Goal: Transaction & Acquisition: Purchase product/service

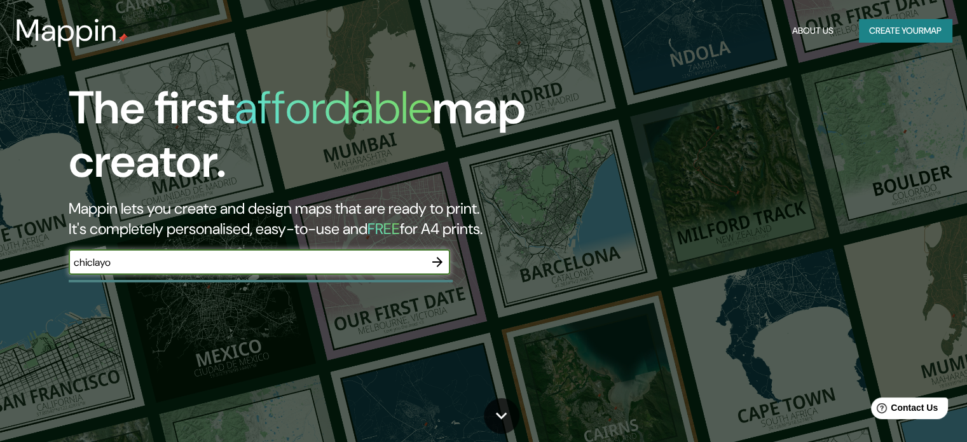
type input "chiclayo"
click at [424, 263] on input "chiclayo" at bounding box center [247, 262] width 356 height 15
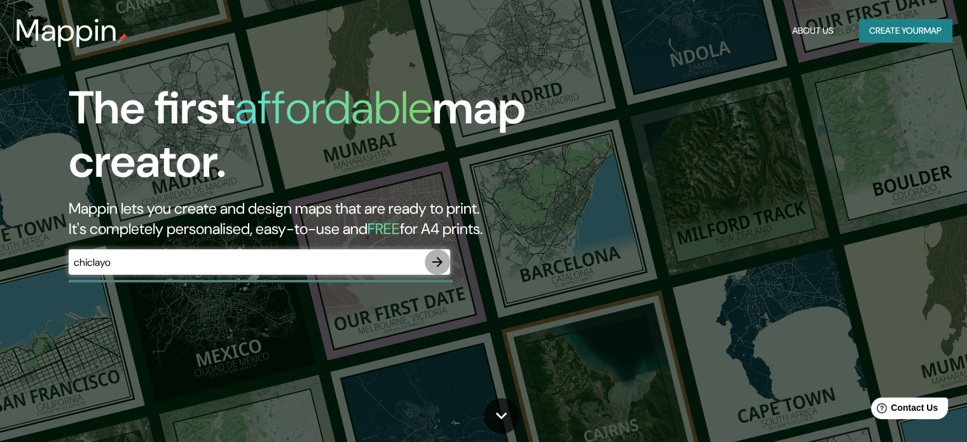
click at [441, 261] on icon "button" at bounding box center [438, 262] width 10 height 10
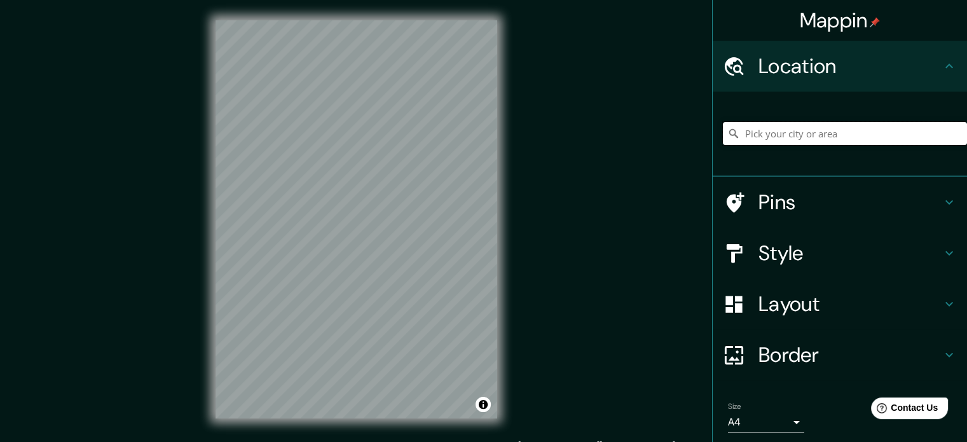
click at [772, 132] on input "Pick your city or area" at bounding box center [845, 133] width 244 height 23
click at [524, 185] on div "Mappin Location [GEOGRAPHIC_DATA], [GEOGRAPHIC_DATA], [GEOGRAPHIC_DATA] Pins St…" at bounding box center [483, 229] width 967 height 459
click at [523, 190] on div "Mappin Location [GEOGRAPHIC_DATA], [GEOGRAPHIC_DATA], [GEOGRAPHIC_DATA] Pins St…" at bounding box center [483, 229] width 967 height 459
click at [815, 136] on input "Chiclayo, Departamento de [GEOGRAPHIC_DATA], [GEOGRAPHIC_DATA]" at bounding box center [845, 133] width 244 height 23
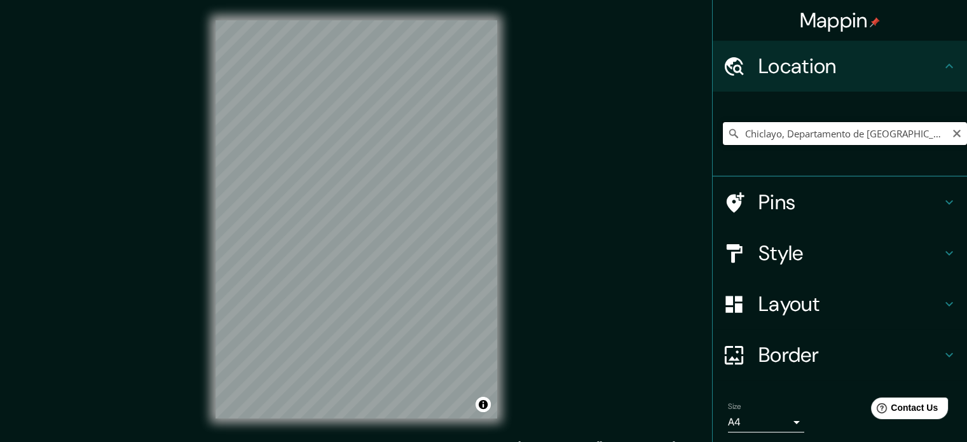
click at [815, 136] on input "Chiclayo, Departamento de [GEOGRAPHIC_DATA], [GEOGRAPHIC_DATA]" at bounding box center [845, 133] width 244 height 23
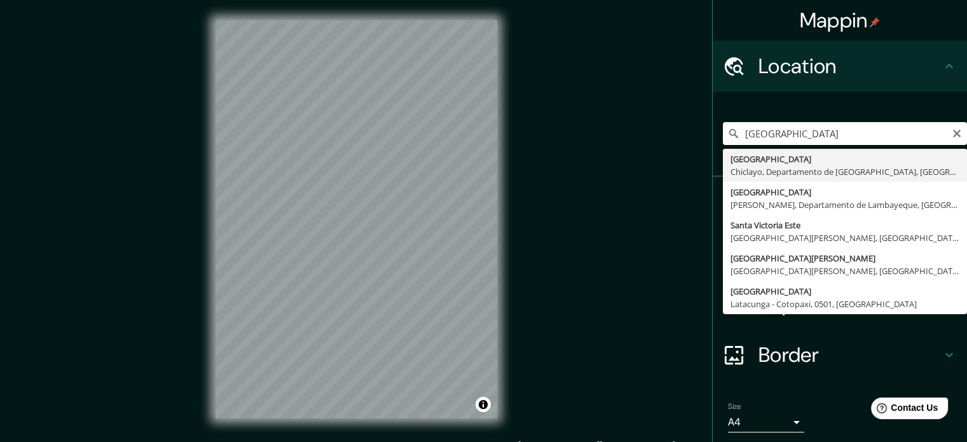
type input "[GEOGRAPHIC_DATA], [GEOGRAPHIC_DATA], [GEOGRAPHIC_DATA], [GEOGRAPHIC_DATA]"
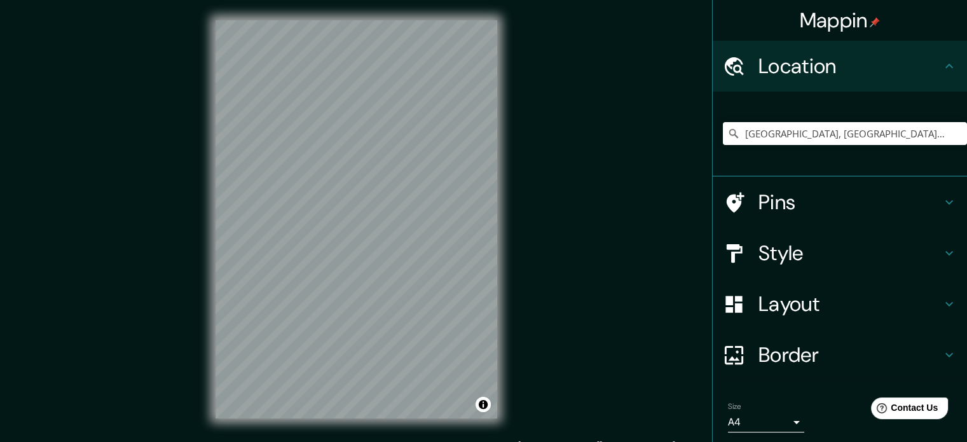
drag, startPoint x: 795, startPoint y: 190, endPoint x: 628, endPoint y: 222, distance: 170.3
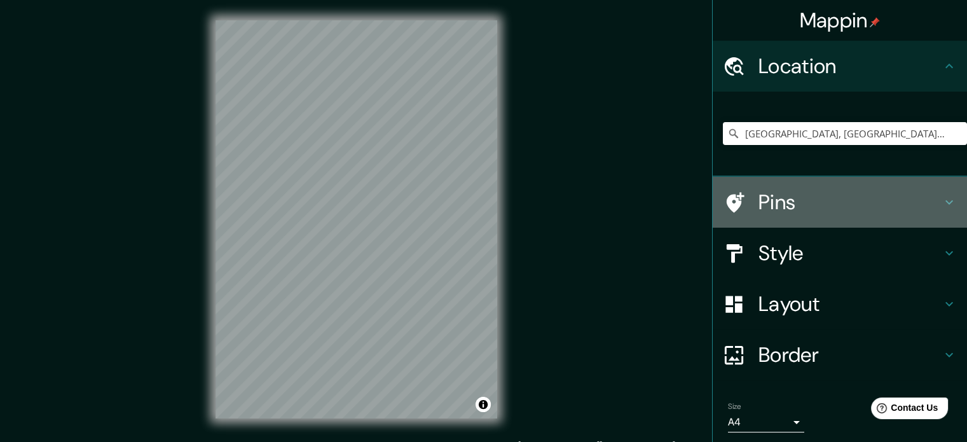
drag, startPoint x: 628, startPoint y: 222, endPoint x: 920, endPoint y: 212, distance: 292.1
click at [920, 212] on h4 "Pins" at bounding box center [850, 202] width 183 height 25
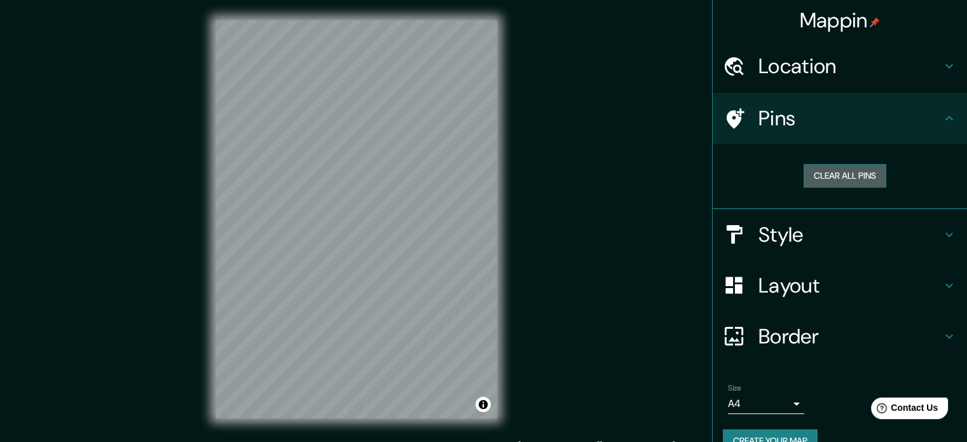
click at [824, 175] on button "Clear all pins" at bounding box center [845, 176] width 83 height 24
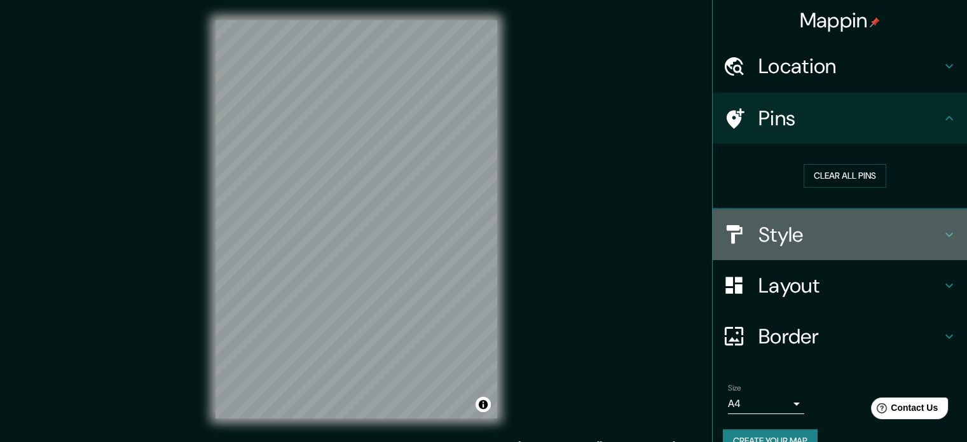
click at [827, 222] on h4 "Style" at bounding box center [850, 234] width 183 height 25
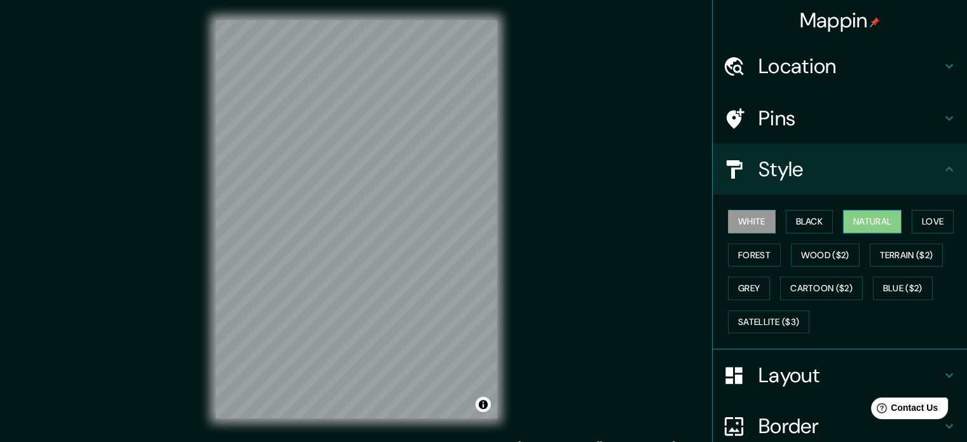
click at [844, 223] on button "Natural" at bounding box center [872, 222] width 59 height 24
click at [918, 228] on button "Love" at bounding box center [933, 222] width 42 height 24
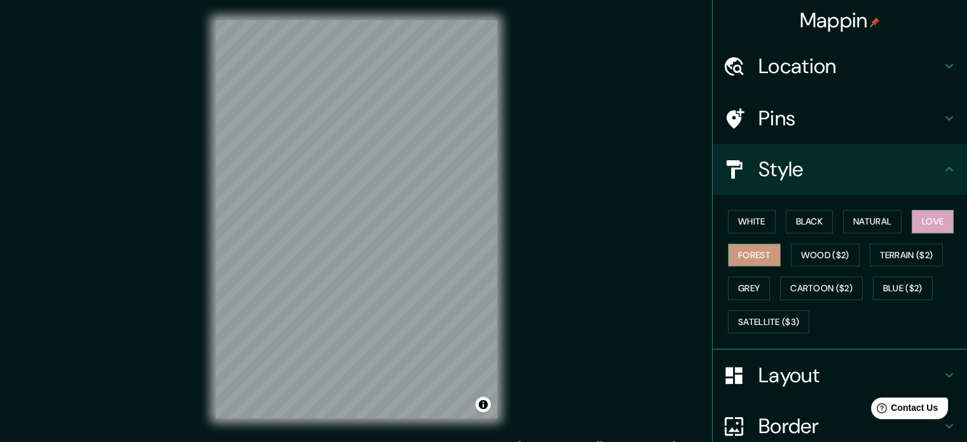
click at [742, 249] on button "Forest" at bounding box center [754, 256] width 53 height 24
click at [802, 251] on button "Wood ($2)" at bounding box center [825, 256] width 69 height 24
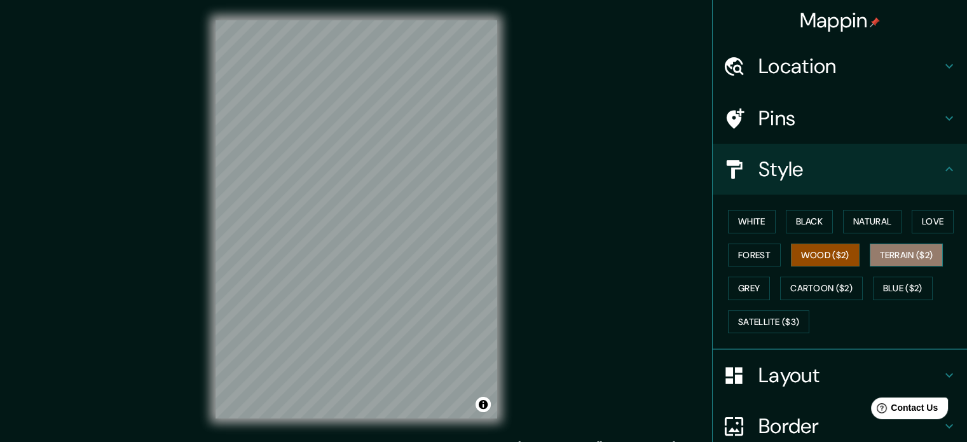
click at [901, 257] on button "Terrain ($2)" at bounding box center [907, 256] width 74 height 24
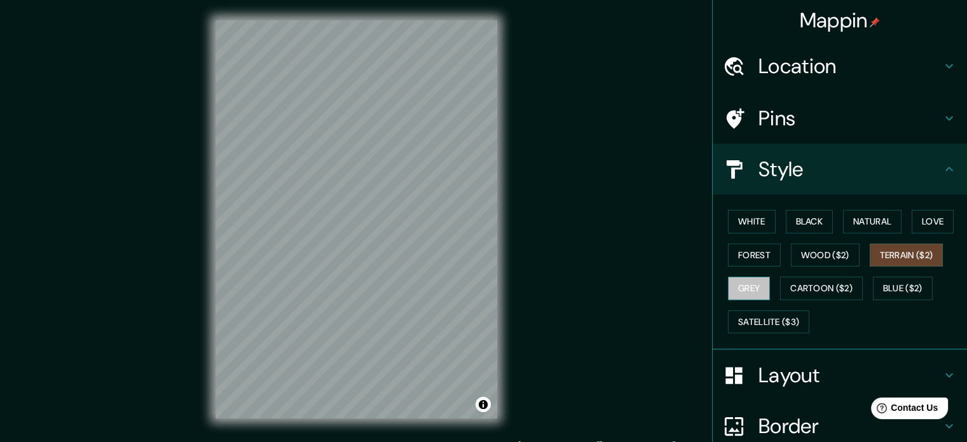
click at [742, 282] on button "Grey" at bounding box center [749, 289] width 42 height 24
click at [896, 291] on button "Blue ($2)" at bounding box center [903, 289] width 60 height 24
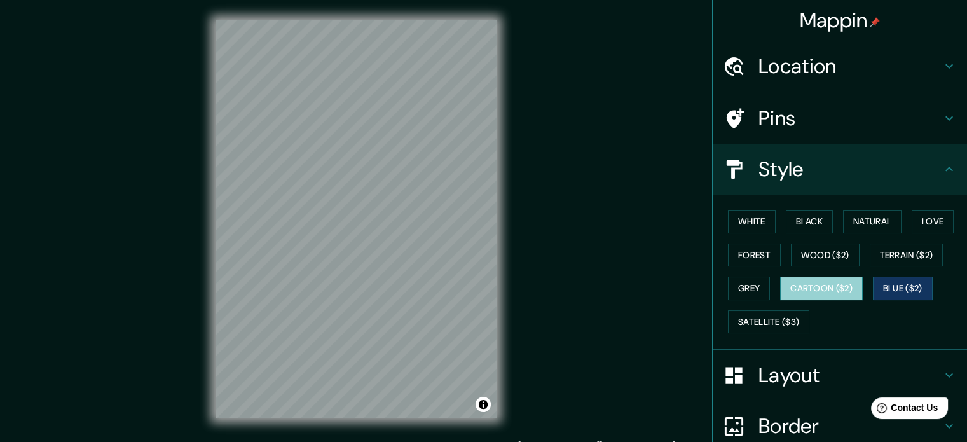
click at [820, 286] on button "Cartoon ($2)" at bounding box center [821, 289] width 83 height 24
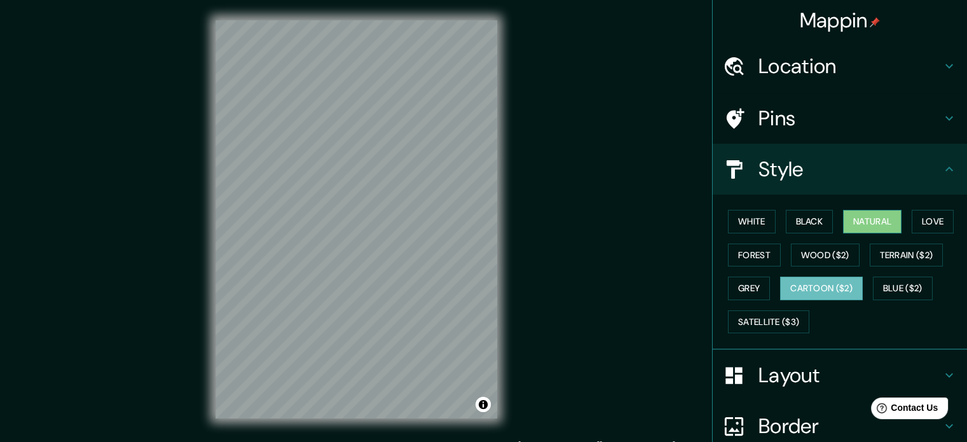
click at [853, 211] on button "Natural" at bounding box center [872, 222] width 59 height 24
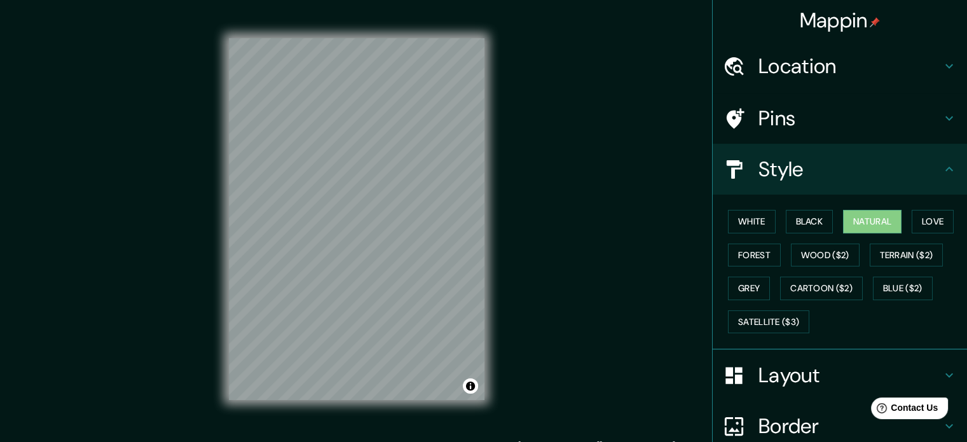
scroll to position [113, 0]
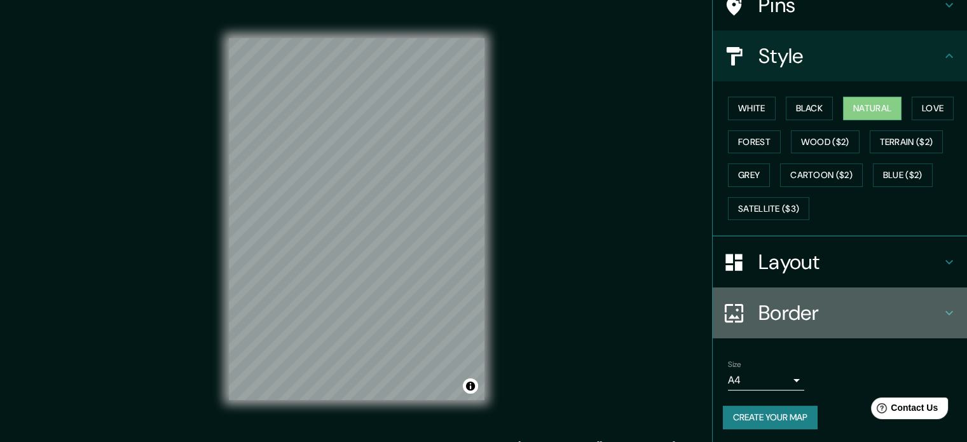
click at [853, 301] on h4 "Border" at bounding box center [850, 312] width 183 height 25
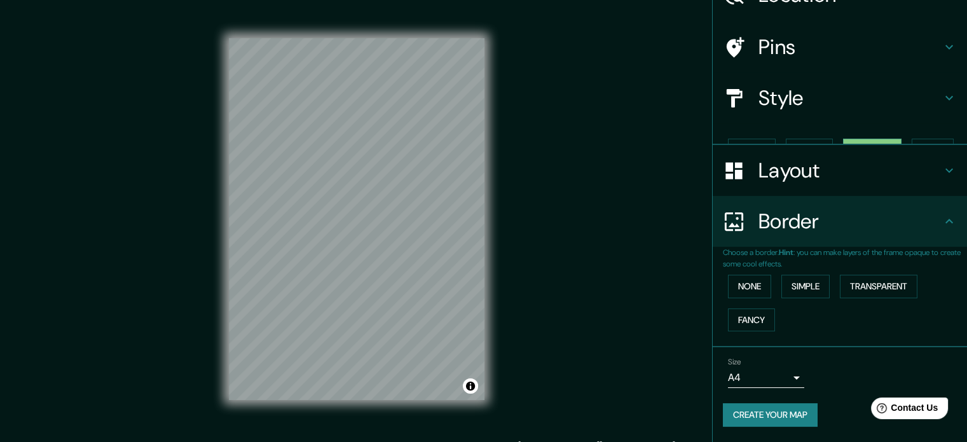
scroll to position [48, 0]
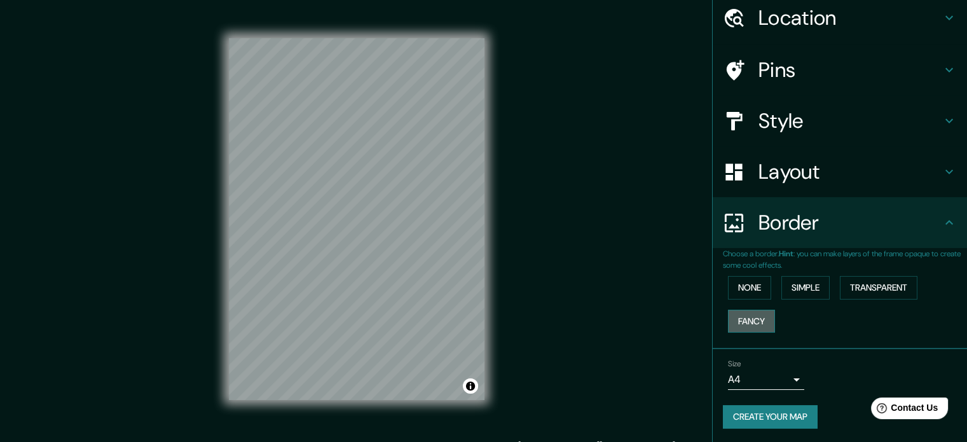
click at [730, 321] on button "Fancy" at bounding box center [751, 322] width 47 height 24
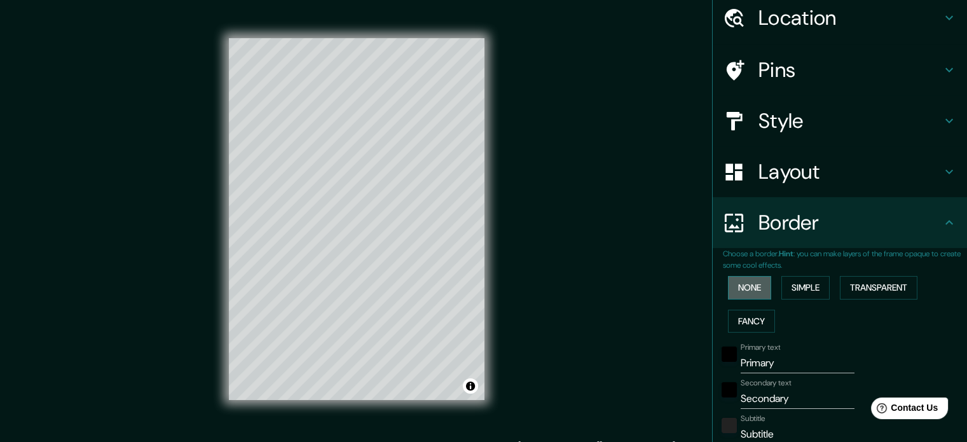
click at [728, 285] on button "None" at bounding box center [749, 288] width 43 height 24
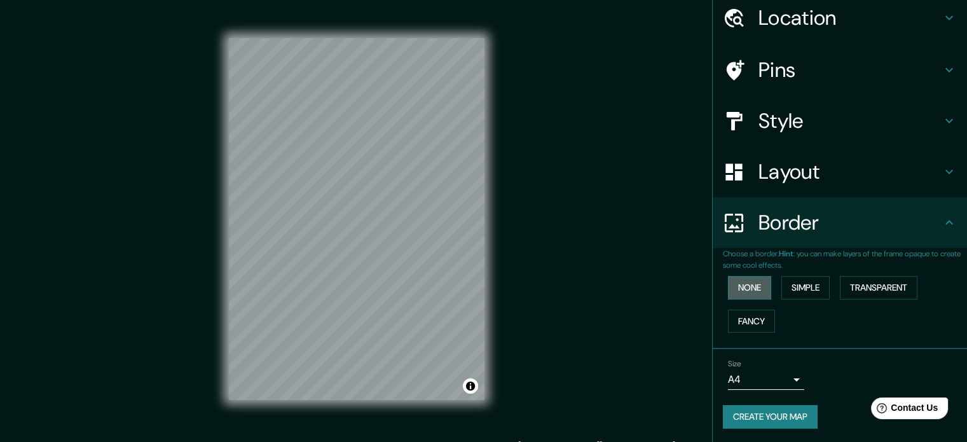
click at [743, 287] on button "None" at bounding box center [749, 288] width 43 height 24
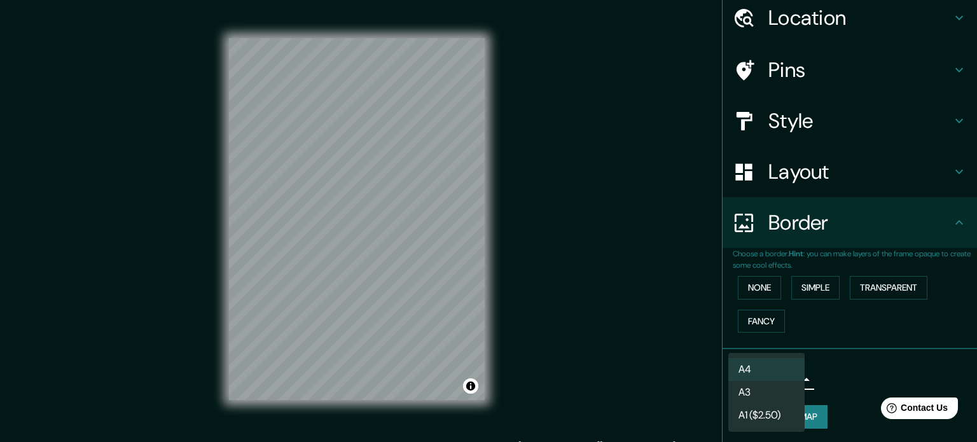
click at [737, 373] on body "Mappin Location [GEOGRAPHIC_DATA], [GEOGRAPHIC_DATA], [GEOGRAPHIC_DATA], [GEOGR…" at bounding box center [488, 221] width 977 height 442
click at [737, 373] on li "A4" at bounding box center [766, 369] width 76 height 23
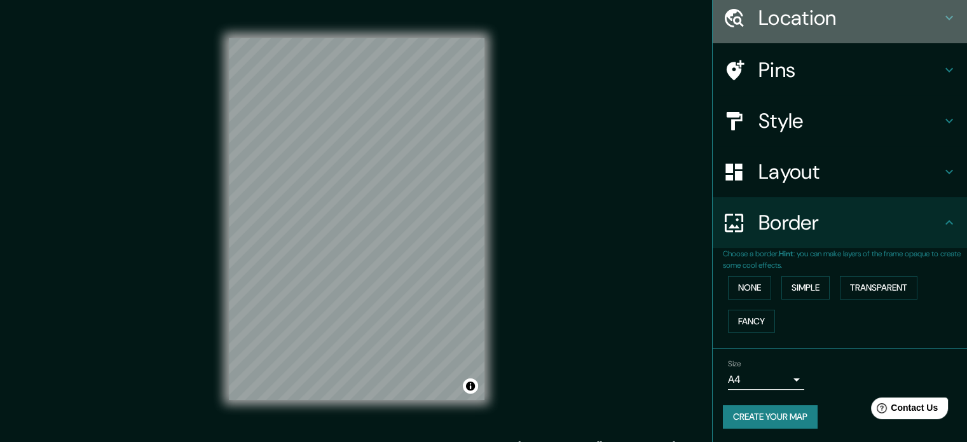
click at [901, 15] on h4 "Location" at bounding box center [850, 17] width 183 height 25
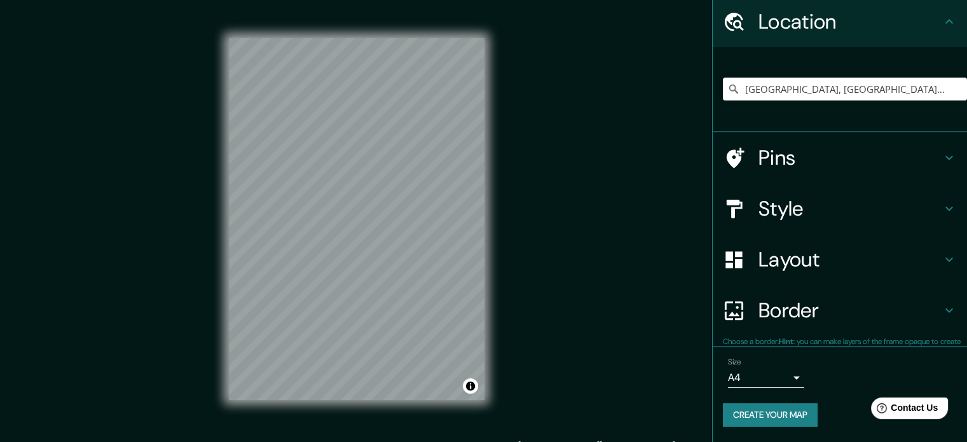
scroll to position [43, 0]
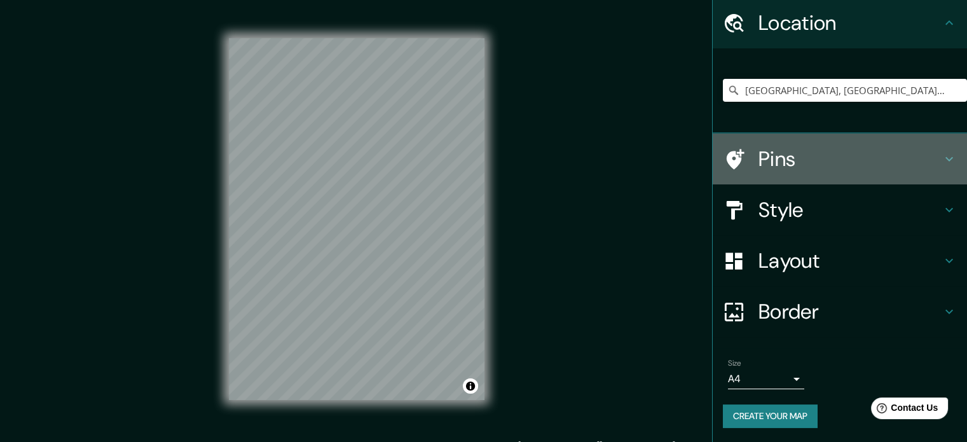
click at [822, 163] on h4 "Pins" at bounding box center [850, 158] width 183 height 25
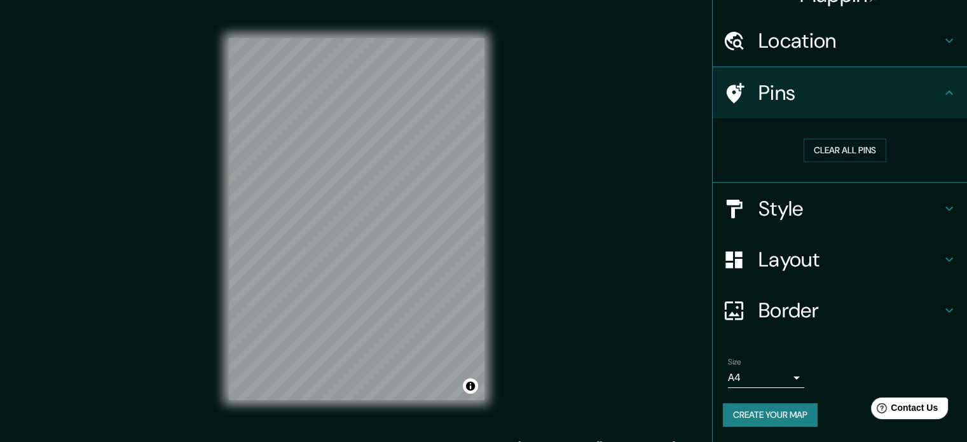
scroll to position [24, 0]
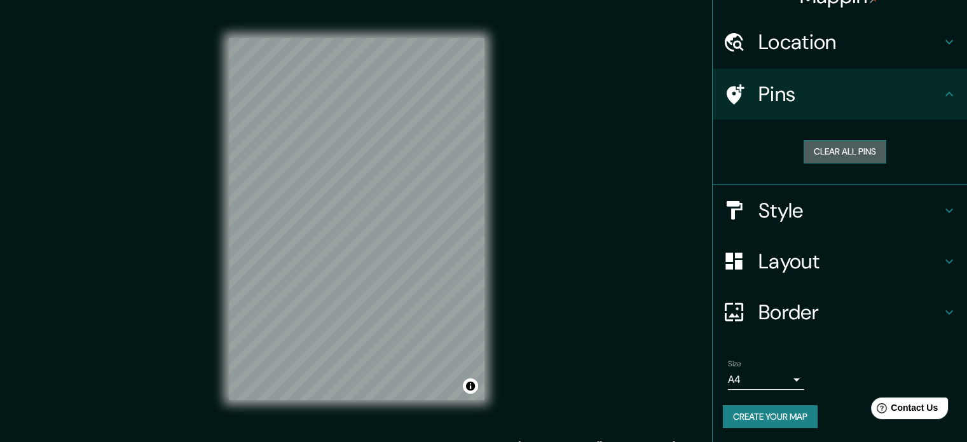
click at [822, 160] on button "Clear all pins" at bounding box center [845, 152] width 83 height 24
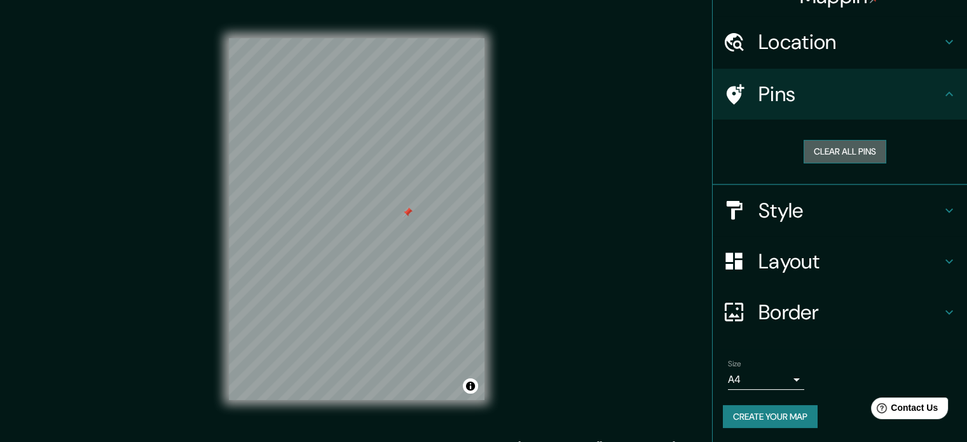
click at [831, 148] on button "Clear all pins" at bounding box center [845, 152] width 83 height 24
click at [929, 438] on li "Size A4 single Create your map" at bounding box center [840, 396] width 254 height 95
click at [775, 86] on h4 "Pins" at bounding box center [850, 93] width 183 height 25
click at [813, 148] on button "Clear all pins" at bounding box center [845, 152] width 83 height 24
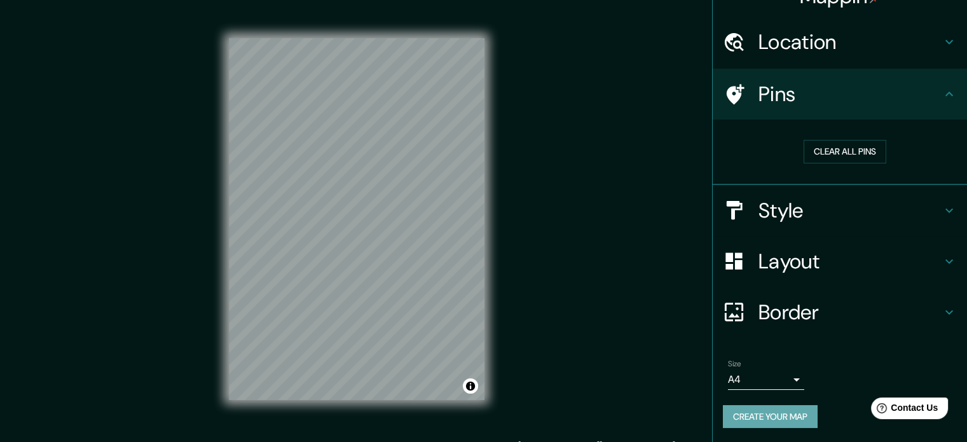
click at [773, 412] on button "Create your map" at bounding box center [770, 417] width 95 height 24
